Goal: Task Accomplishment & Management: Manage account settings

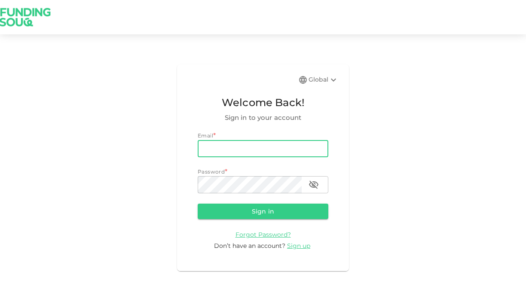
click at [236, 141] on input "email" at bounding box center [263, 148] width 131 height 17
type input "[PERSON_NAME][EMAIL_ADDRESS][DOMAIN_NAME]"
click at [315, 153] on input "email" at bounding box center [263, 148] width 131 height 17
